Goal: Task Accomplishment & Management: Use online tool/utility

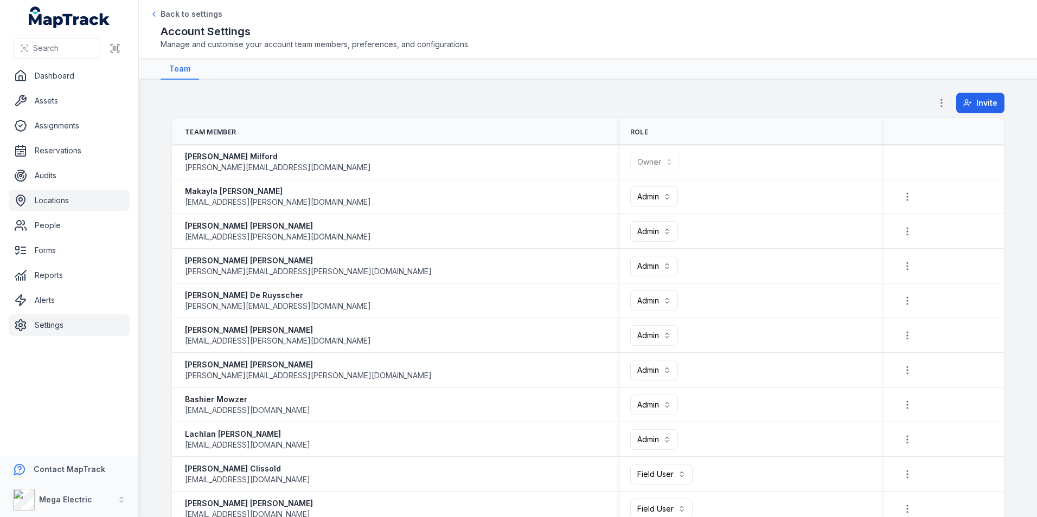
click at [73, 200] on link "Locations" at bounding box center [69, 201] width 121 height 22
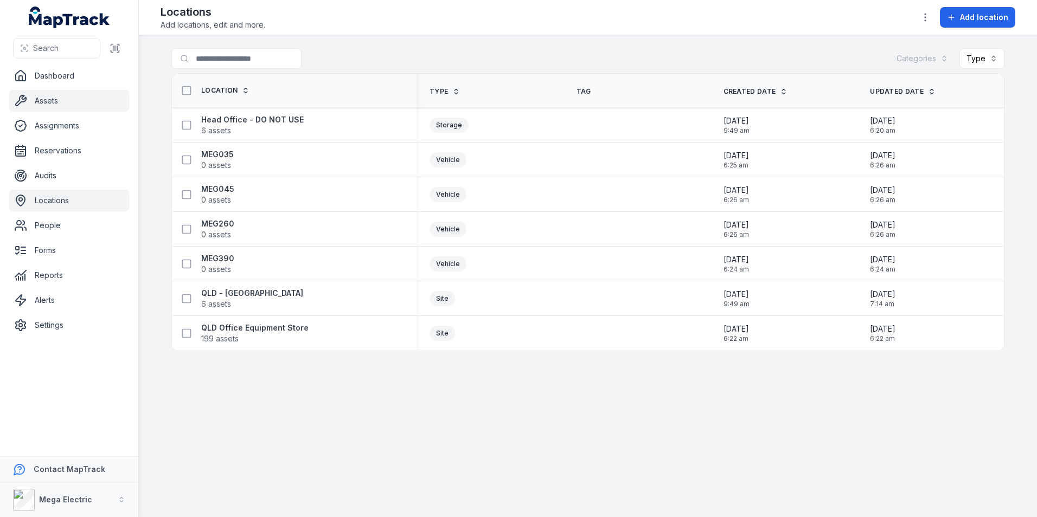
click at [61, 98] on link "Assets" at bounding box center [69, 101] width 121 height 22
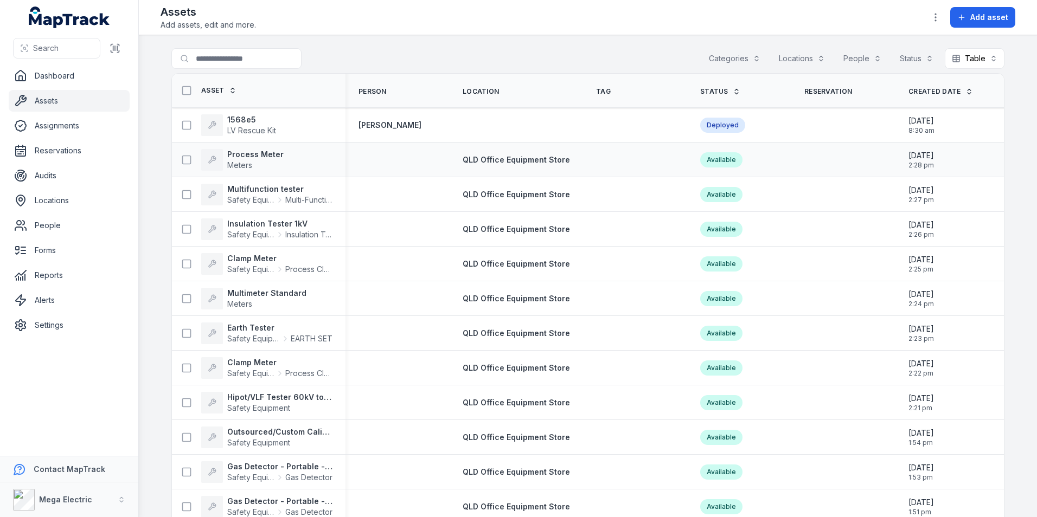
click at [282, 165] on div "Process Meter Meters" at bounding box center [254, 160] width 156 height 22
click at [255, 153] on strong "Process Meter" at bounding box center [255, 154] width 56 height 11
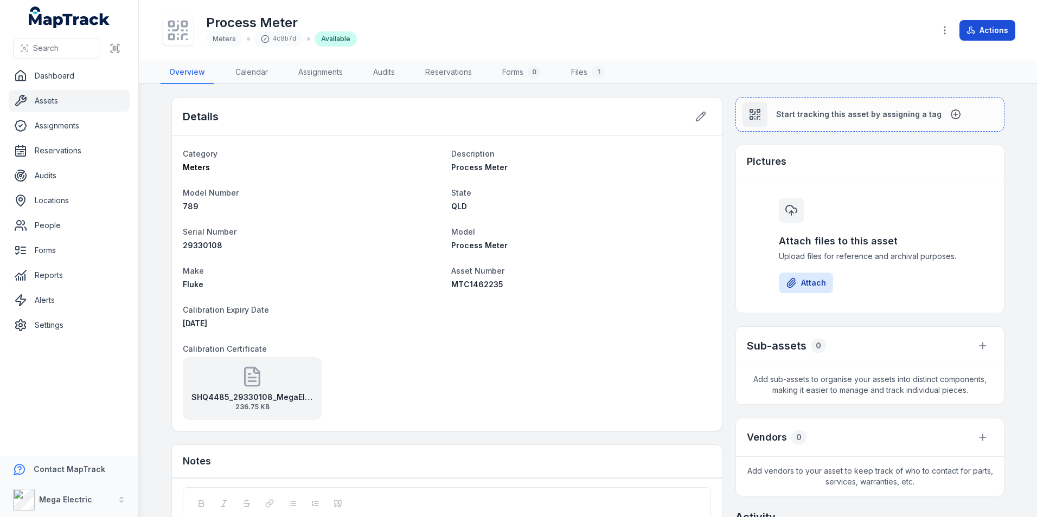
click at [988, 36] on button "Actions" at bounding box center [987, 30] width 56 height 21
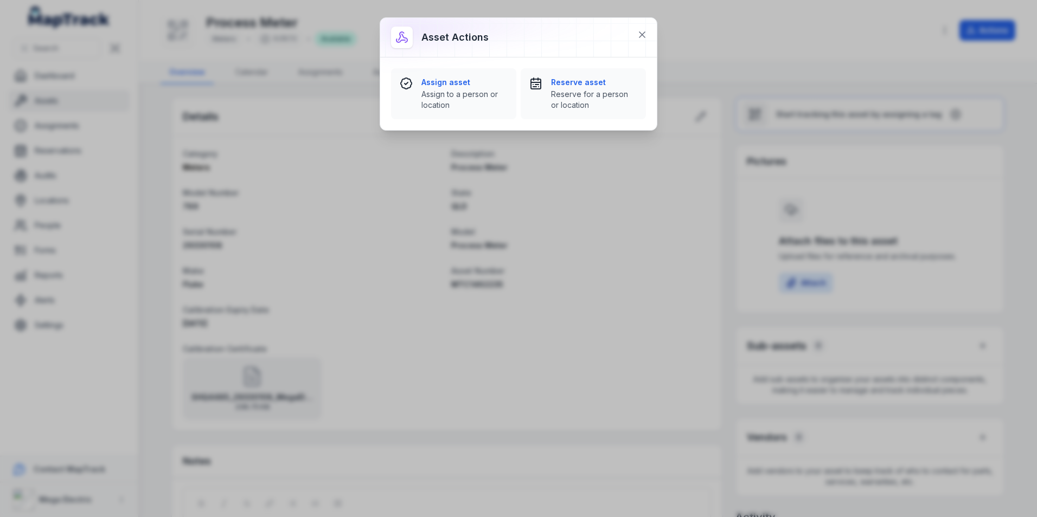
click at [755, 29] on div "Asset actions Assign asset [GEOGRAPHIC_DATA] to a person or location Reserve as…" at bounding box center [518, 258] width 1037 height 517
click at [798, 35] on div "Asset actions Assign asset [GEOGRAPHIC_DATA] to a person or location Reserve as…" at bounding box center [518, 258] width 1037 height 517
click at [645, 36] on icon at bounding box center [642, 34] width 11 height 11
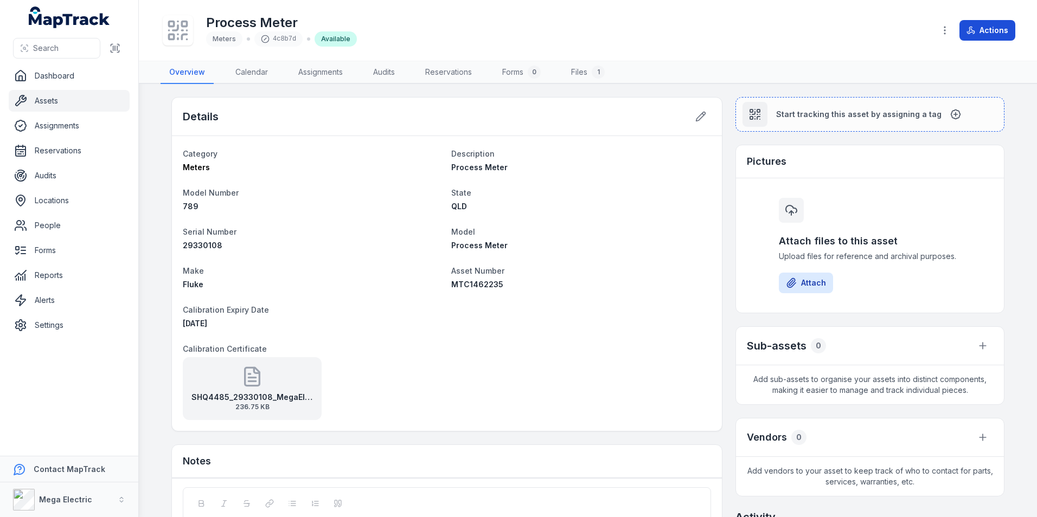
click at [982, 33] on button "Actions" at bounding box center [987, 30] width 56 height 21
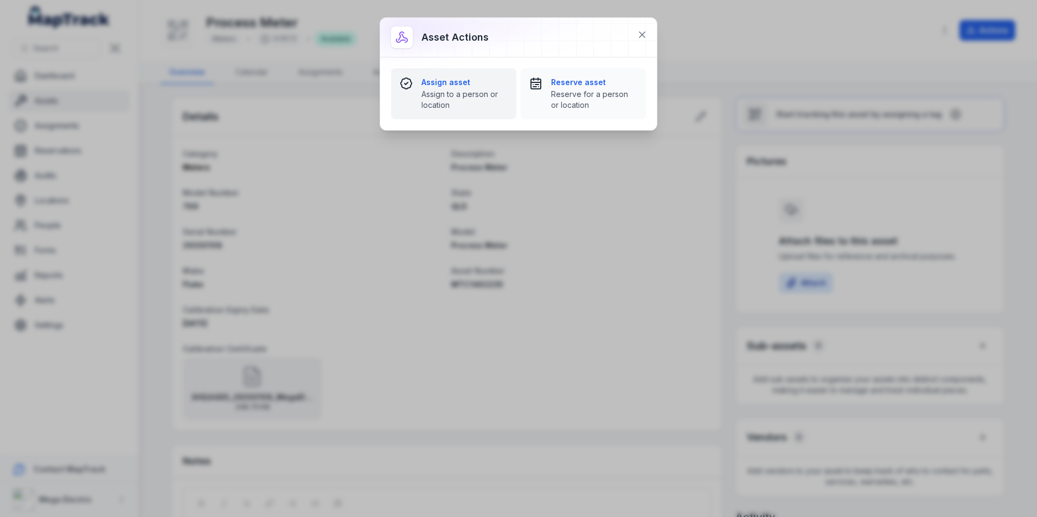
click at [476, 92] on span "Assign to a person or location" at bounding box center [464, 100] width 86 height 22
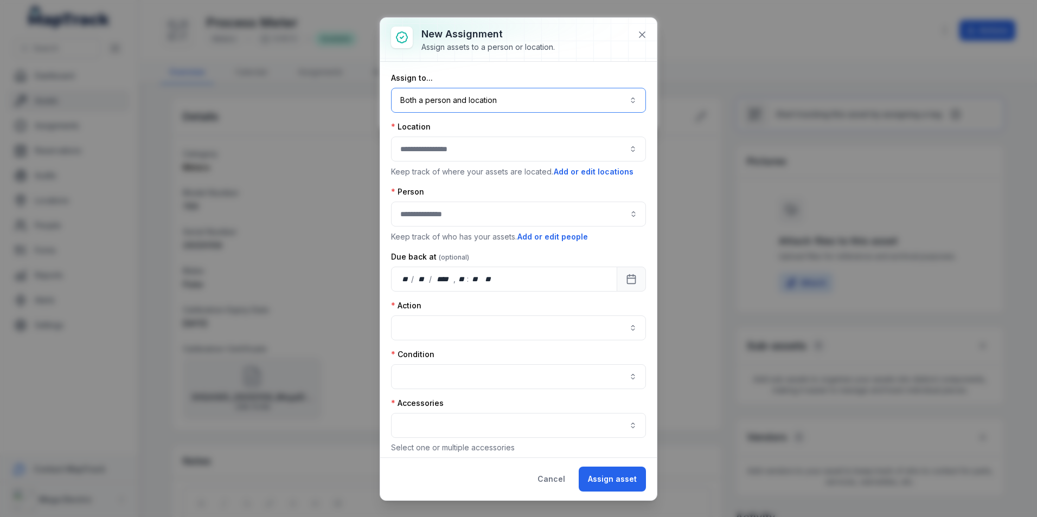
click at [603, 98] on button "Both a person and location ****" at bounding box center [518, 100] width 255 height 25
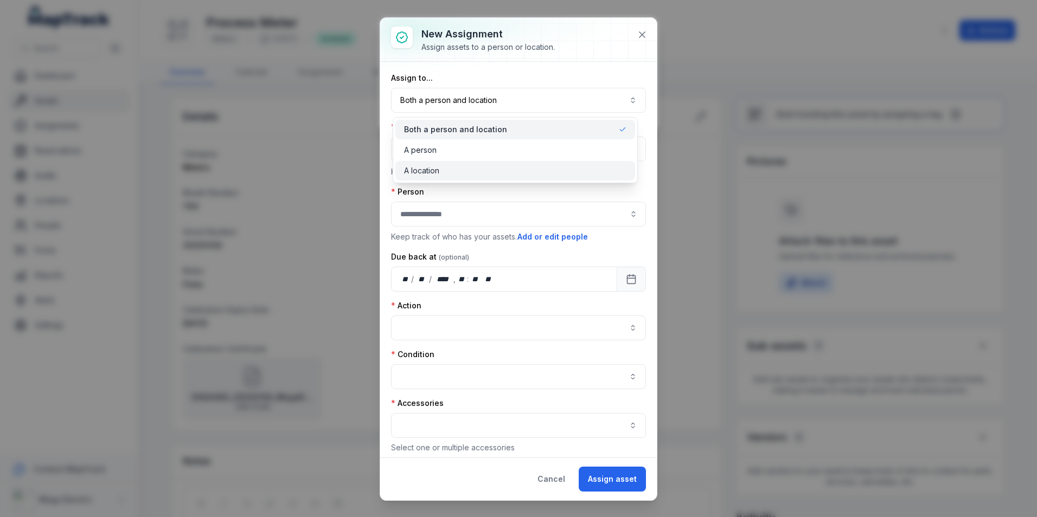
click at [444, 171] on div "A location" at bounding box center [515, 170] width 222 height 11
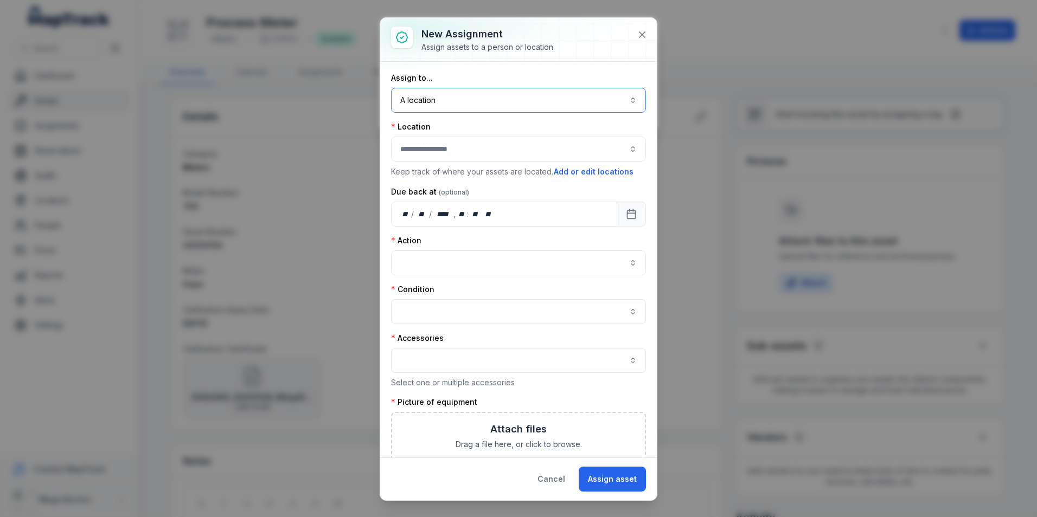
click at [460, 148] on button "button" at bounding box center [518, 149] width 255 height 25
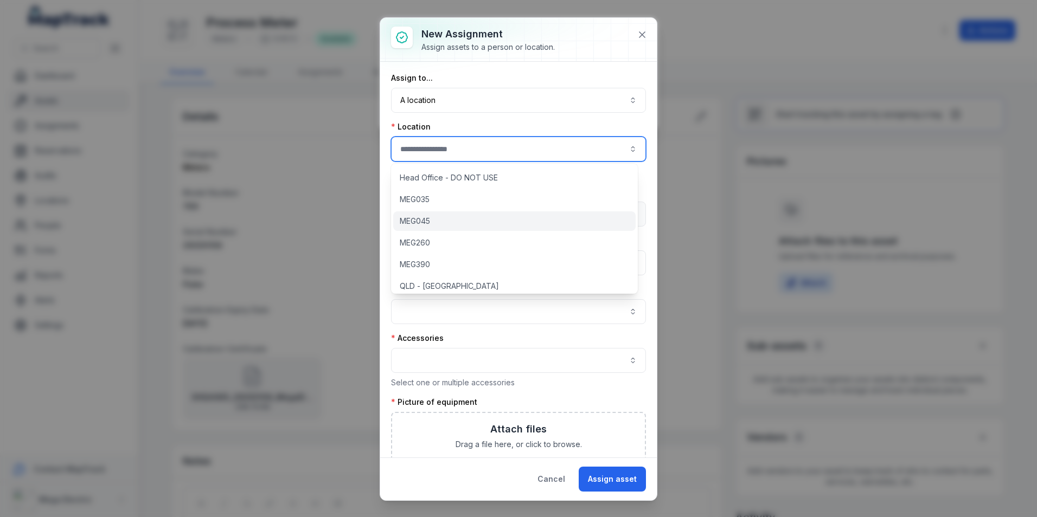
scroll to position [28, 0]
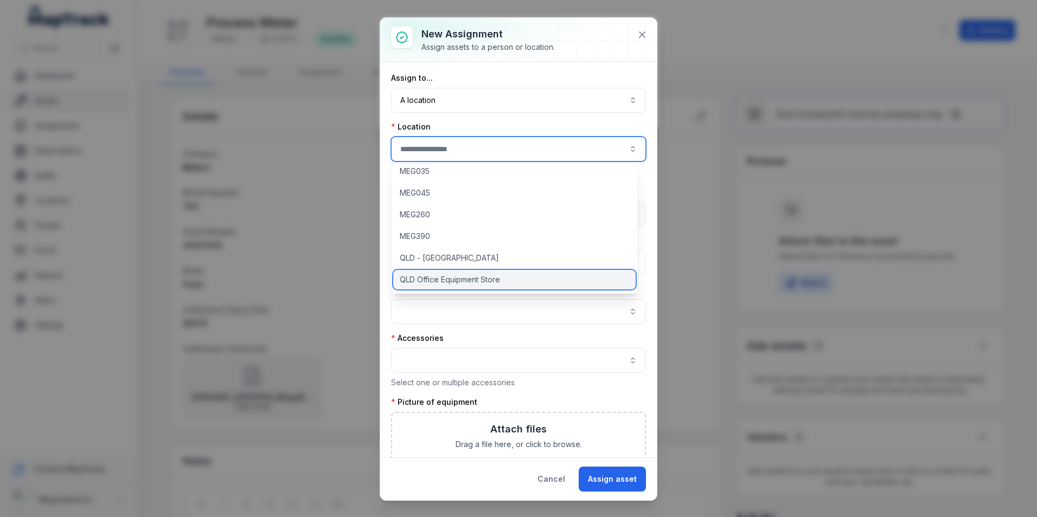
click at [450, 279] on span "QLD Office Equipment Store" at bounding box center [450, 279] width 100 height 11
type input "**********"
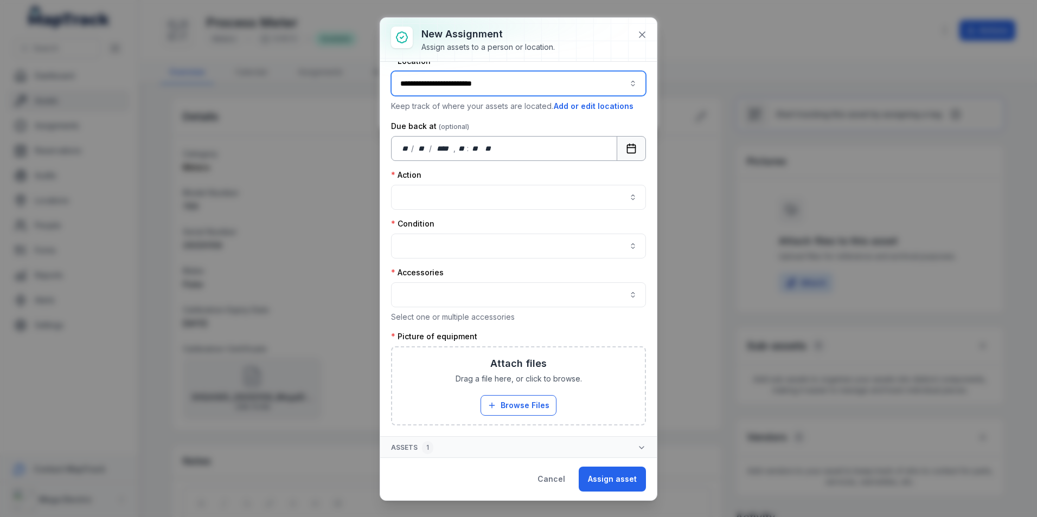
scroll to position [67, 0]
click at [451, 195] on button "button" at bounding box center [518, 196] width 255 height 25
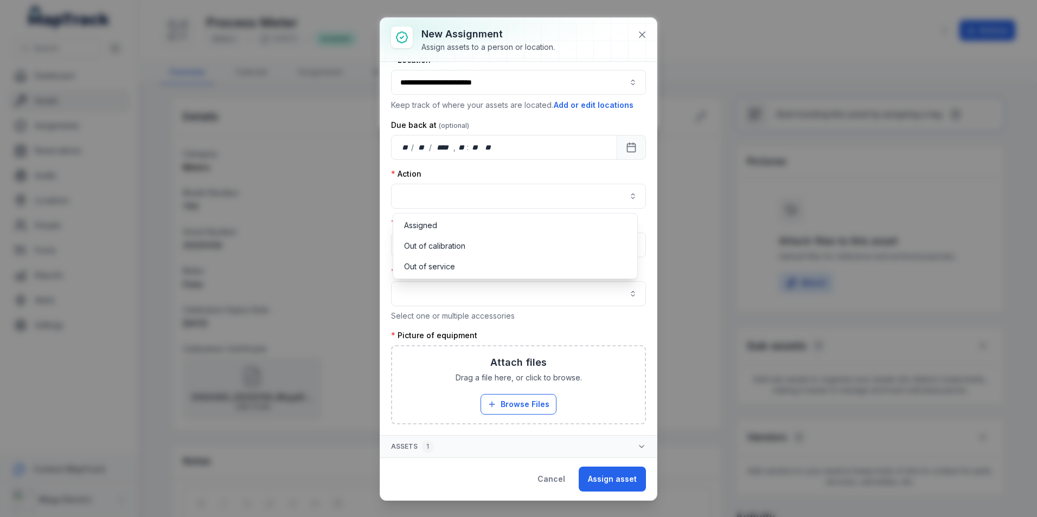
click at [486, 173] on div "Action" at bounding box center [518, 189] width 255 height 40
click at [444, 247] on button "button" at bounding box center [518, 245] width 255 height 25
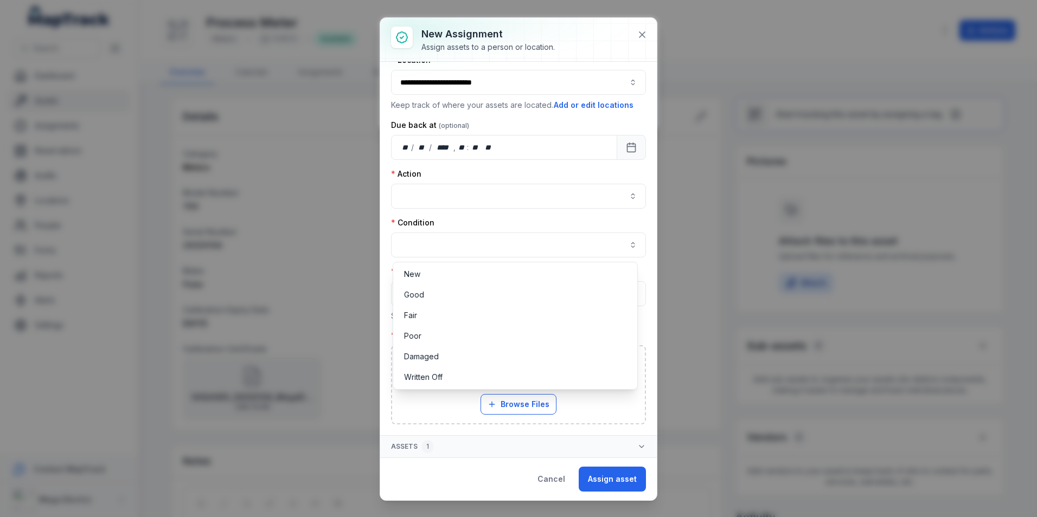
click at [496, 213] on div "**********" at bounding box center [518, 215] width 255 height 419
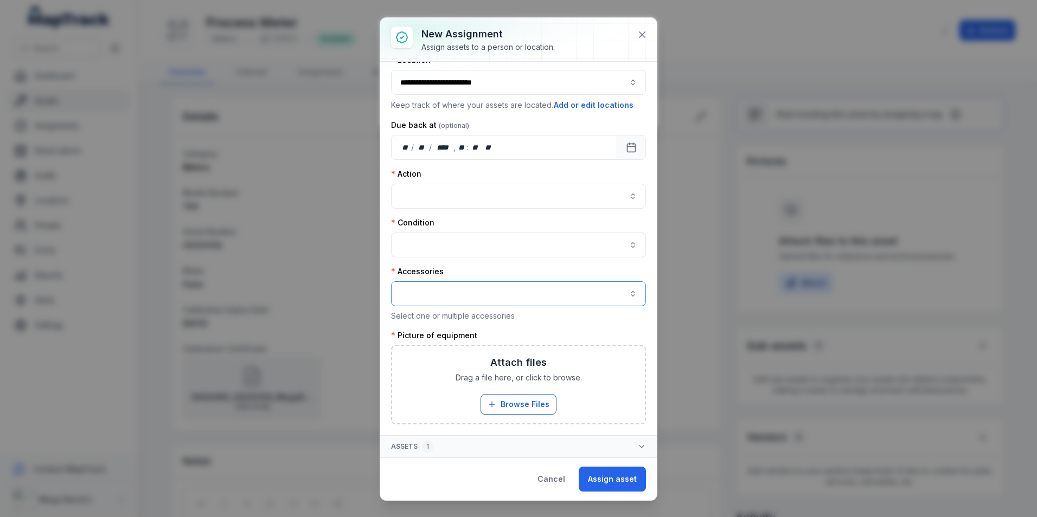
click at [511, 292] on button "button" at bounding box center [518, 293] width 255 height 25
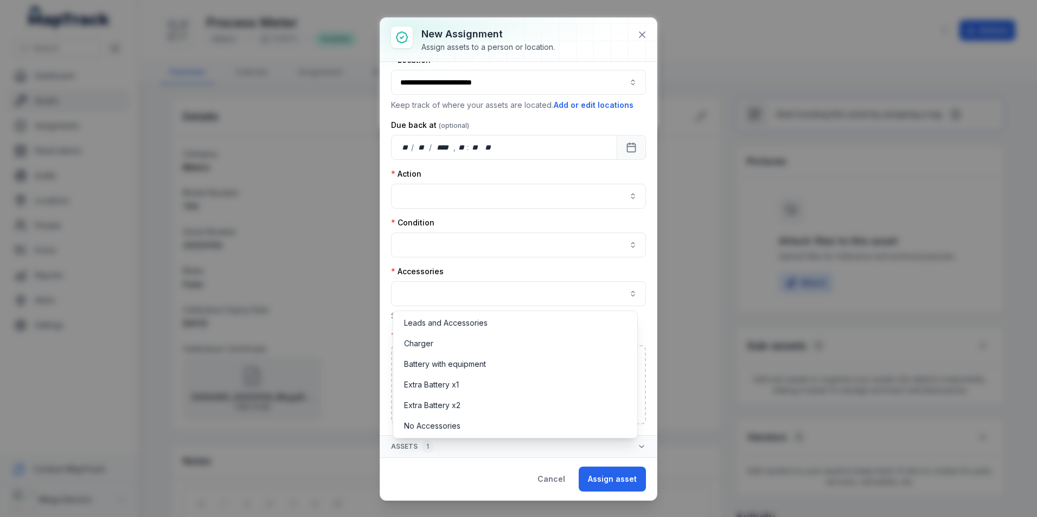
click at [503, 263] on div "**********" at bounding box center [518, 215] width 255 height 419
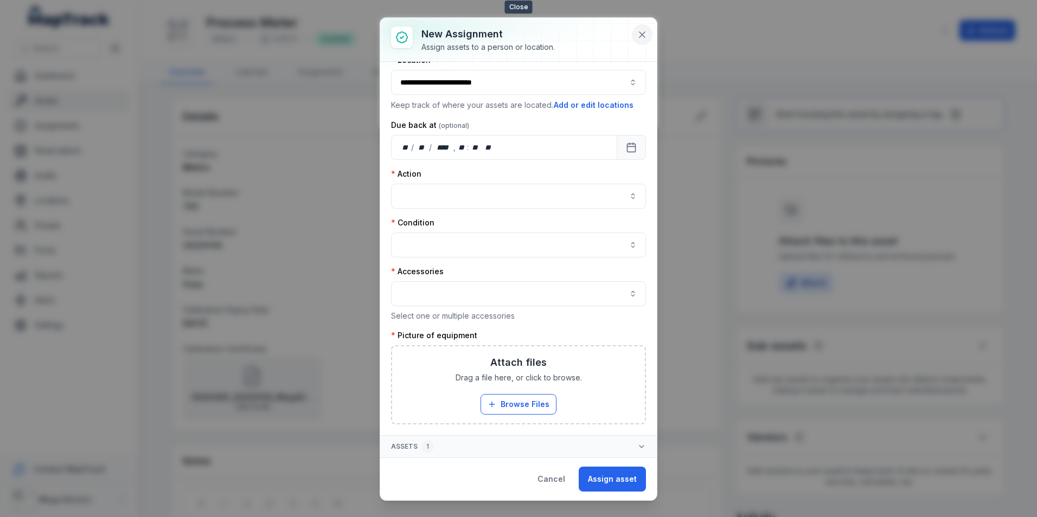
click at [640, 32] on icon at bounding box center [641, 34] width 5 height 5
